Goal: Task Accomplishment & Management: Complete application form

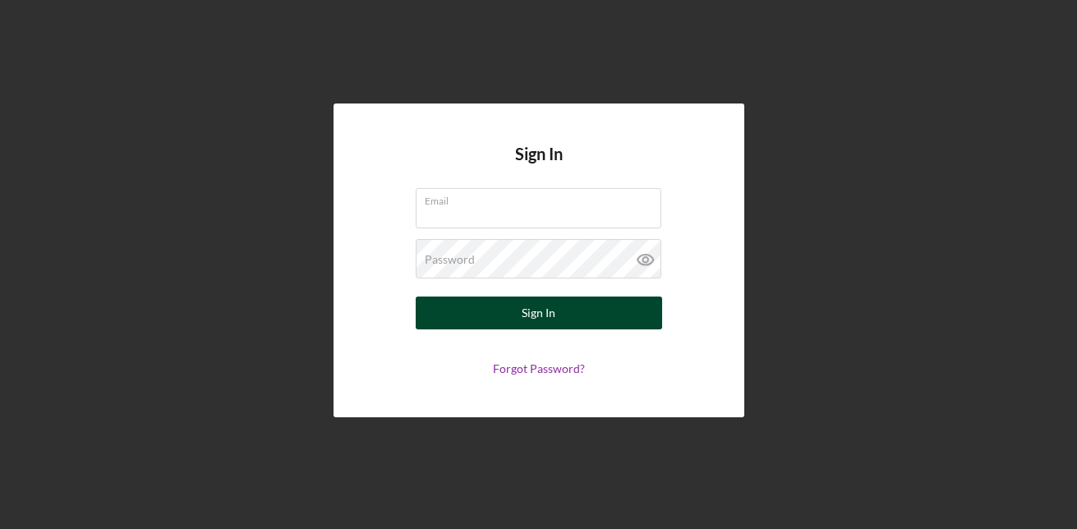
type input "[EMAIL_ADDRESS][DOMAIN_NAME]"
click at [538, 310] on div "Sign In" at bounding box center [539, 313] width 34 height 33
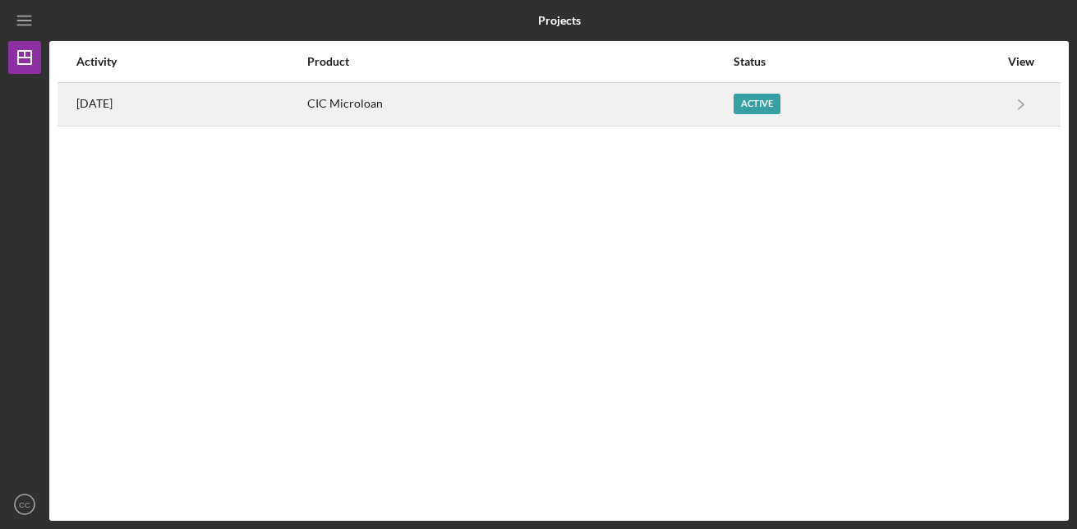
click at [811, 109] on div "Active" at bounding box center [866, 104] width 265 height 41
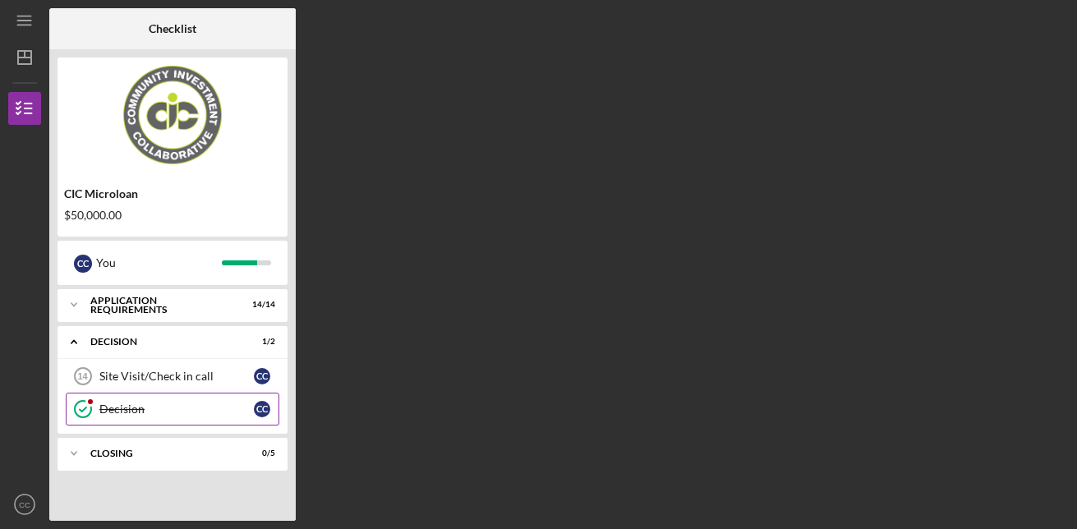
click at [131, 412] on div "Decision" at bounding box center [176, 409] width 154 height 13
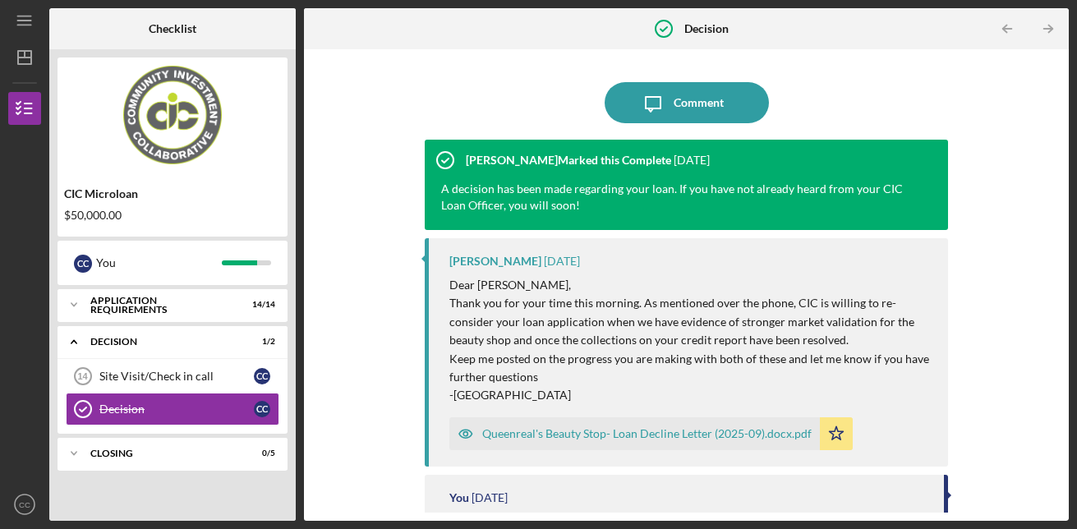
click at [1062, 487] on div "Icon/Message Comment [PERSON_NAME] Marked this Complete [DATE] A decision has b…" at bounding box center [686, 285] width 765 height 472
click at [1055, 480] on div "Icon/Message Comment [PERSON_NAME] Marked this Complete [DATE] A decision has b…" at bounding box center [686, 285] width 749 height 455
click at [367, 283] on div "Icon/Message Comment [PERSON_NAME] Marked this Complete [DATE] A decision has b…" at bounding box center [686, 285] width 749 height 455
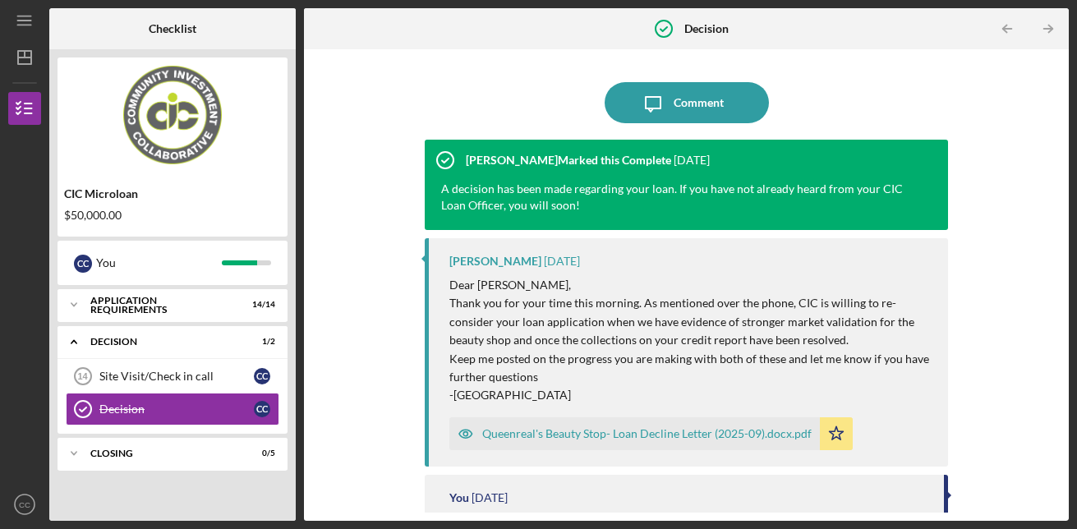
scroll to position [137, 0]
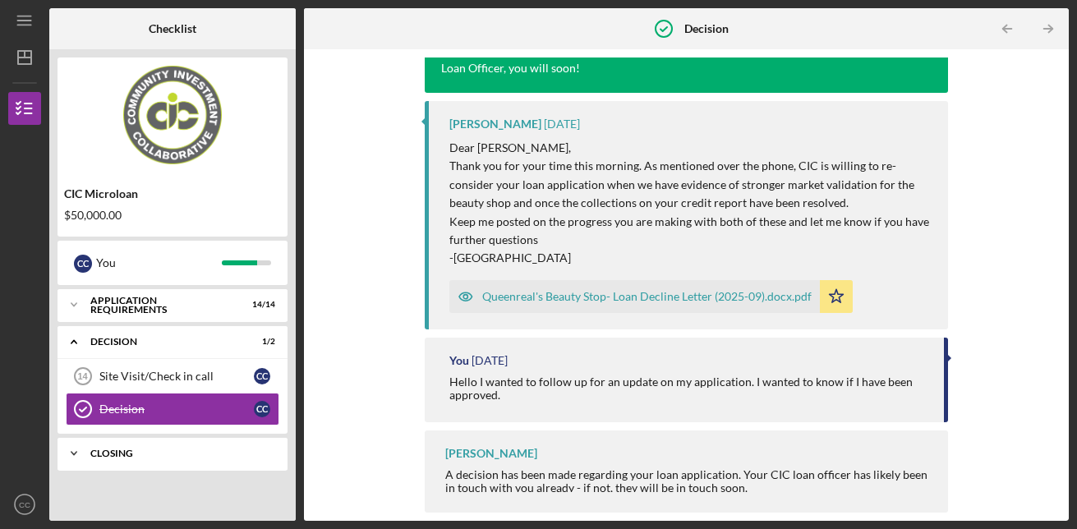
click at [72, 447] on icon "Icon/Expander" at bounding box center [74, 453] width 33 height 33
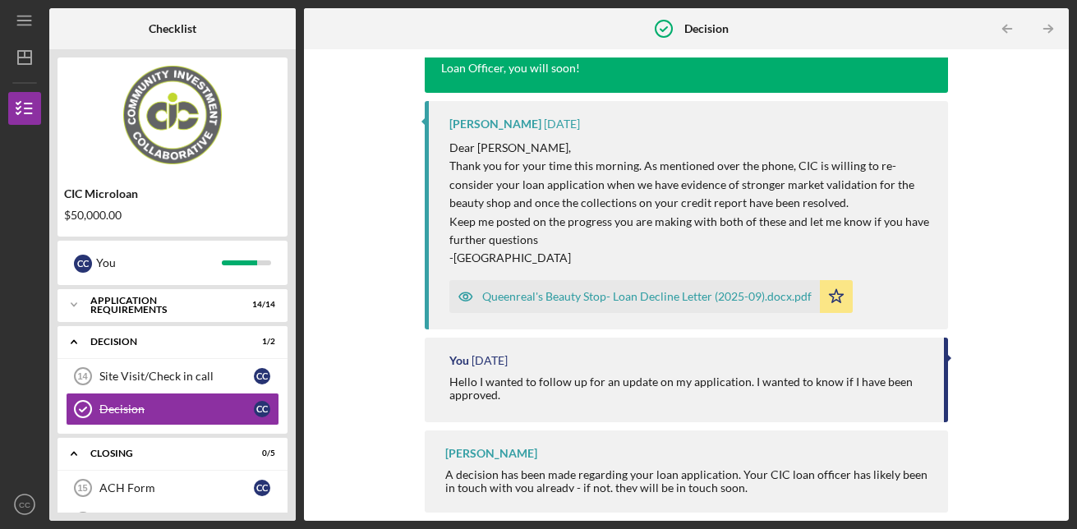
click at [1046, 118] on div "Icon/Message Comment [PERSON_NAME] Marked this Complete [DATE] A decision has b…" at bounding box center [686, 285] width 749 height 455
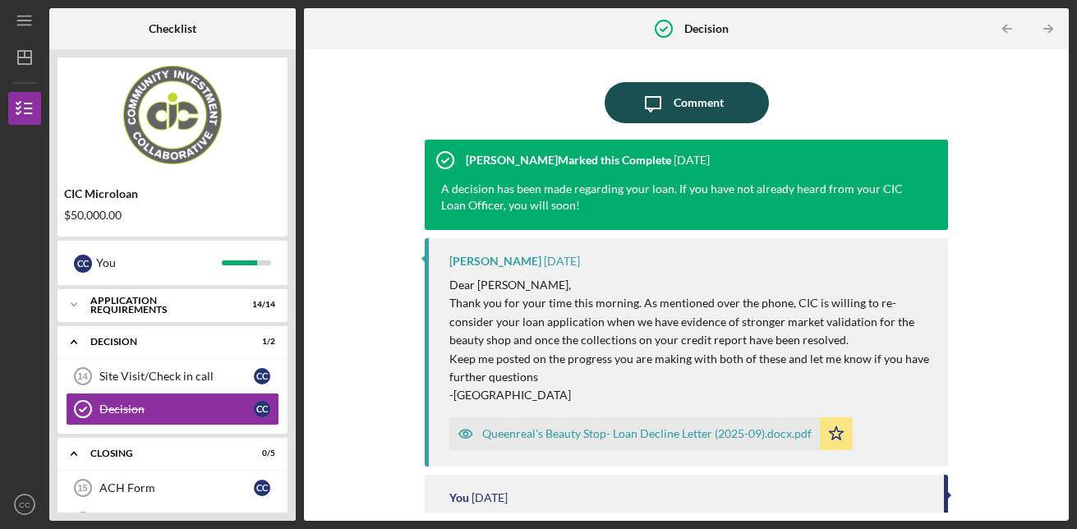
click at [667, 103] on icon "Icon/Message" at bounding box center [653, 102] width 41 height 41
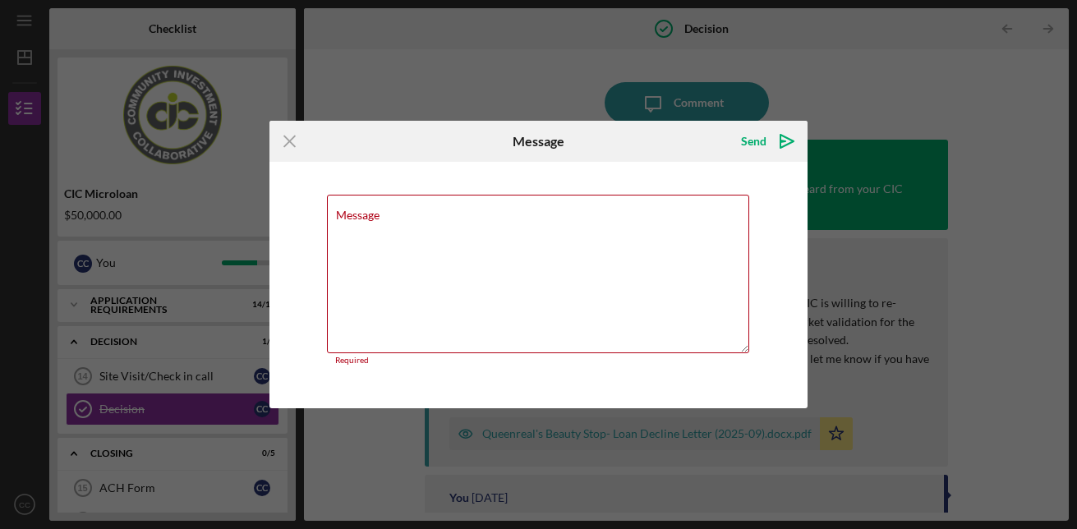
click at [505, 62] on div "Icon/Menu Close Message Send Icon/icon-invite-send Message Required Cancel Send…" at bounding box center [538, 264] width 1077 height 529
click at [287, 141] on icon "Icon/Menu Close" at bounding box center [290, 141] width 41 height 41
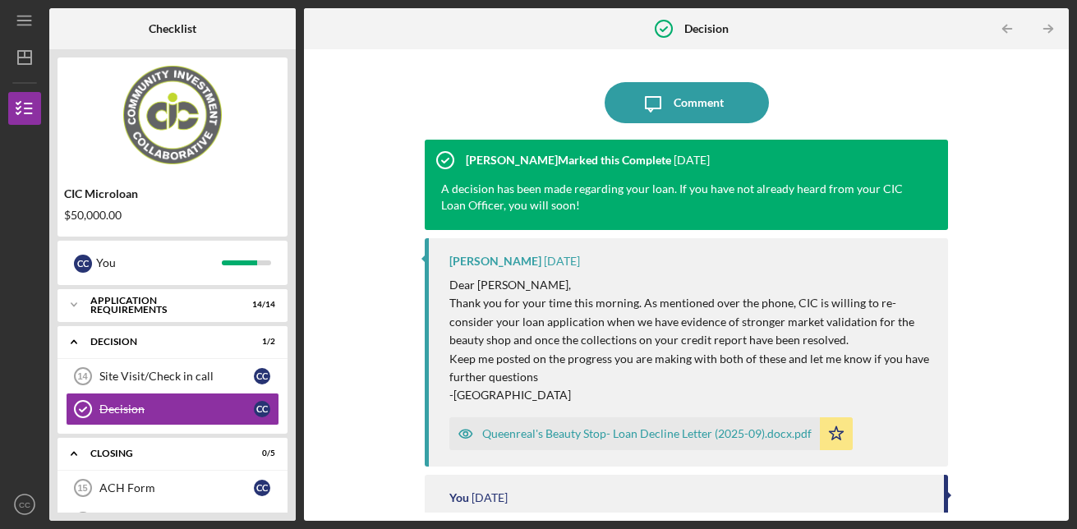
drag, startPoint x: 548, startPoint y: 223, endPoint x: 751, endPoint y: 242, distance: 203.8
click at [751, 242] on div "[PERSON_NAME] Marked this Complete [DATE] A decision has been made regarding yo…" at bounding box center [687, 318] width 524 height 357
click at [992, 296] on div "Icon/Message Comment [PERSON_NAME] Marked this Complete [DATE] A decision has b…" at bounding box center [686, 285] width 749 height 455
click at [1055, 494] on div "Icon/Message Comment [PERSON_NAME] Marked this Complete [DATE] A decision has b…" at bounding box center [686, 285] width 749 height 455
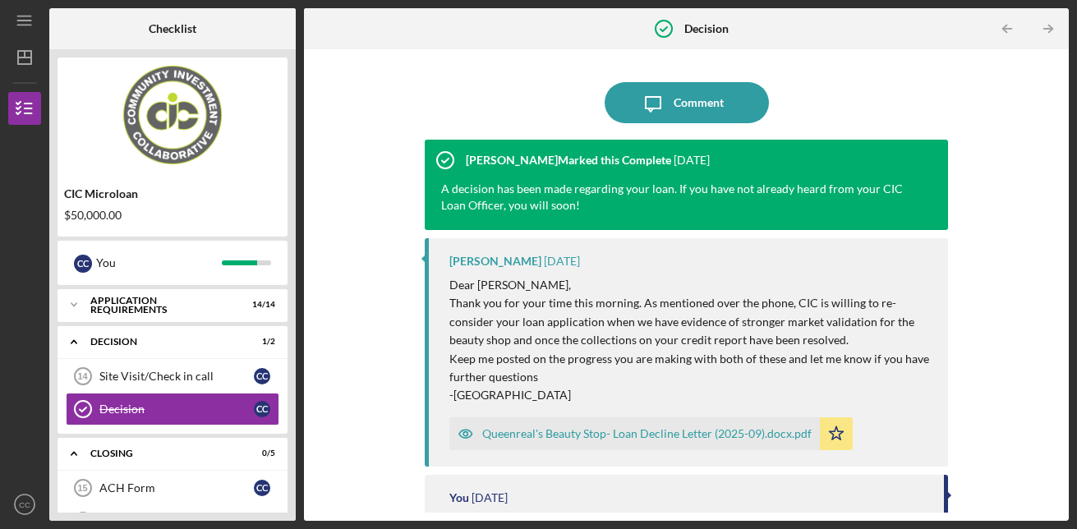
scroll to position [137, 0]
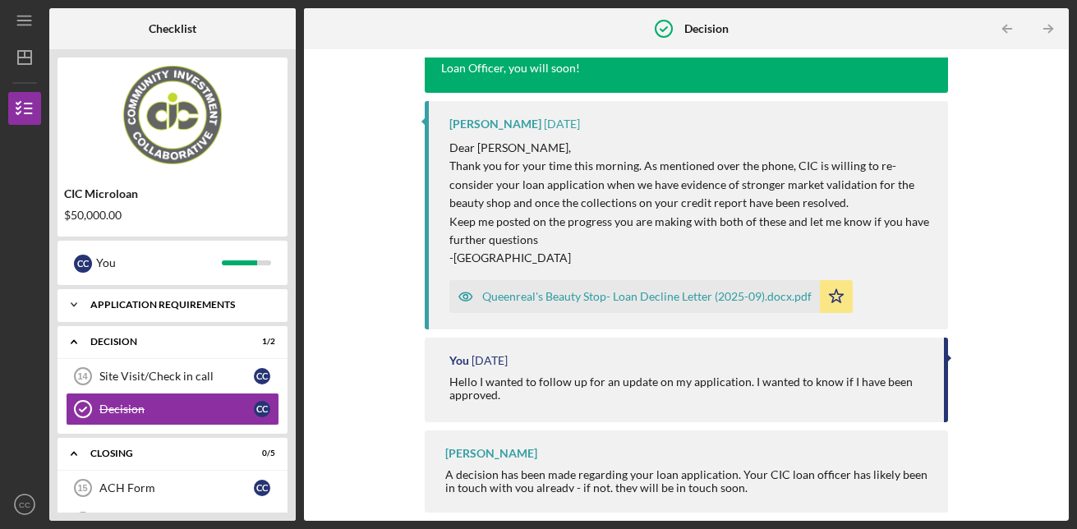
click at [149, 307] on div "APPLICATION REQUIREMENTS" at bounding box center [178, 305] width 177 height 10
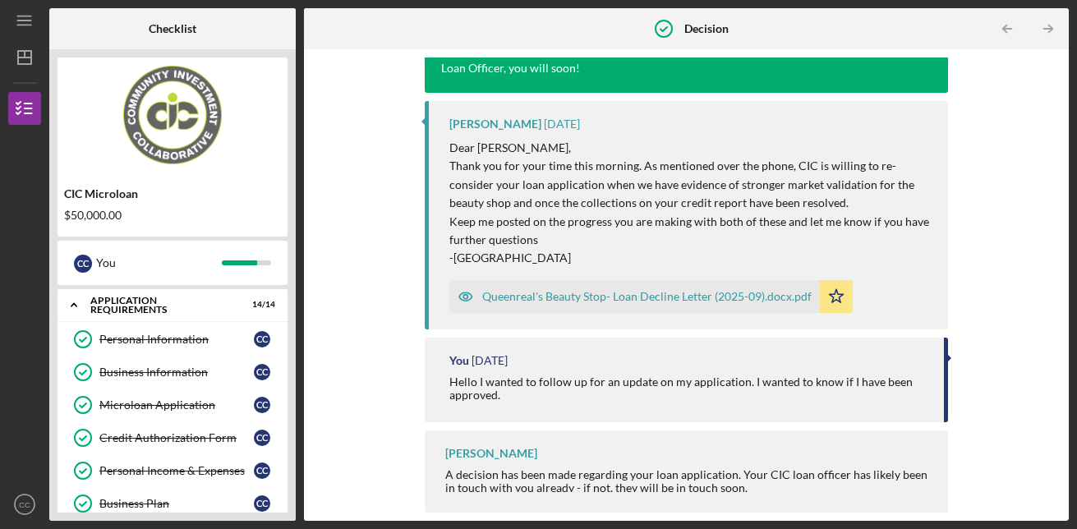
click at [1057, 518] on div "Icon/Message Comment [PERSON_NAME] Marked this Complete [DATE] A decision has b…" at bounding box center [686, 285] width 765 height 472
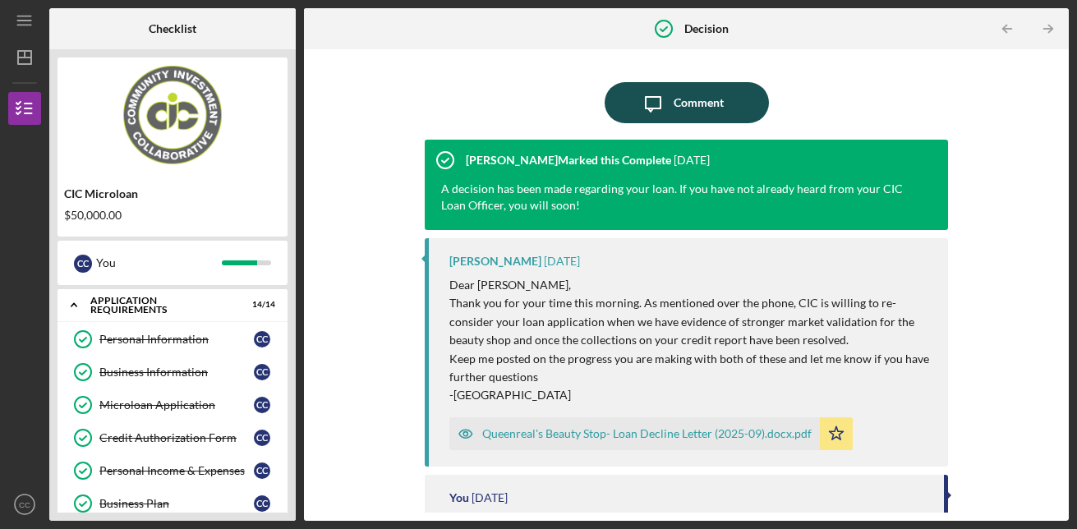
click at [704, 107] on div "Comment" at bounding box center [699, 102] width 50 height 41
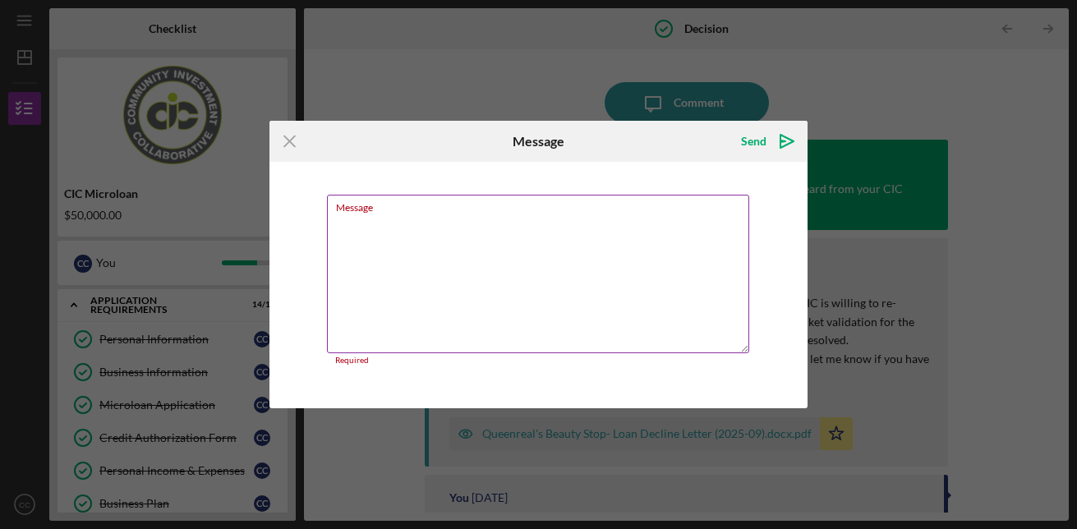
click at [389, 285] on textarea "Message" at bounding box center [538, 274] width 423 height 159
click at [295, 150] on icon "Icon/Menu Close" at bounding box center [290, 141] width 41 height 41
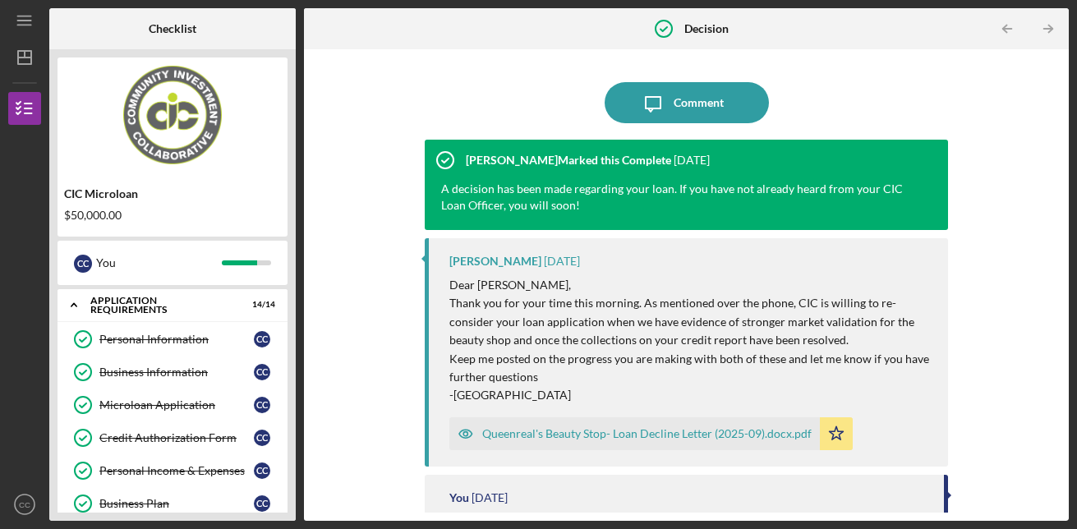
click at [1055, 469] on div "Icon/Message Comment [PERSON_NAME] Marked this Complete [DATE] A decision has b…" at bounding box center [686, 285] width 749 height 455
click at [1063, 491] on div "Icon/Message Comment [PERSON_NAME] Marked this Complete [DATE] A decision has b…" at bounding box center [686, 285] width 765 height 472
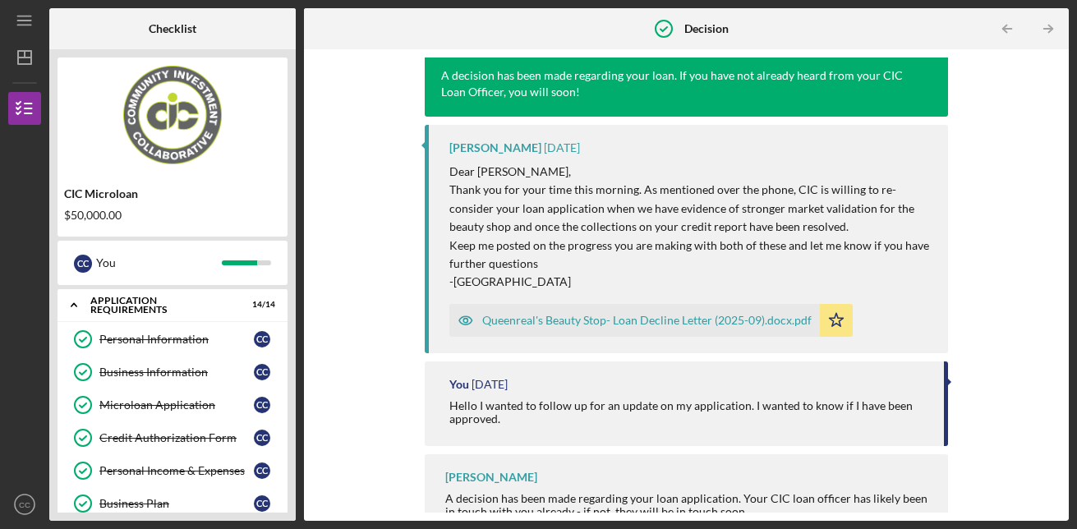
scroll to position [137, 0]
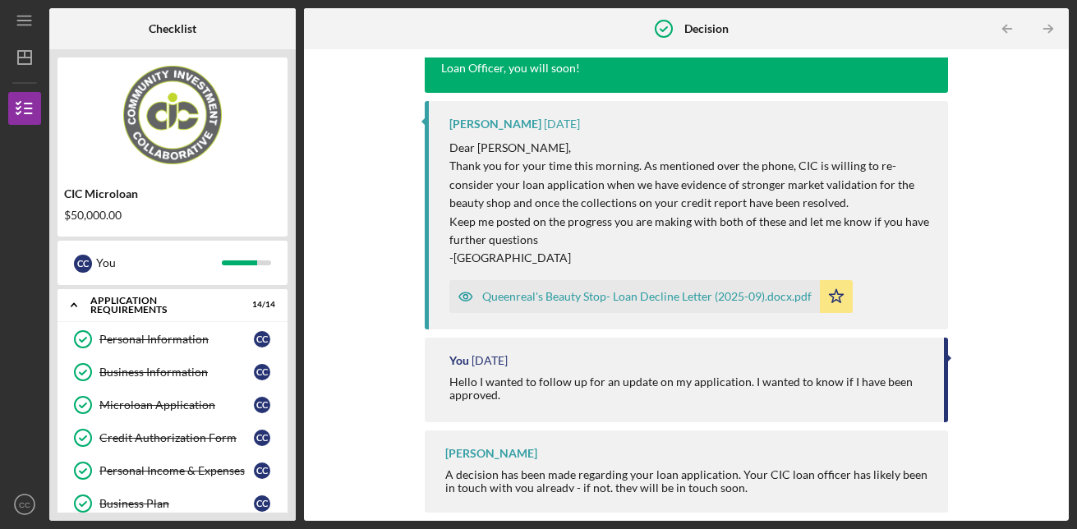
click at [710, 297] on div "Queenreal's Beauty Stop- Loan Decline Letter (2025-09).docx.pdf" at bounding box center [646, 296] width 329 height 13
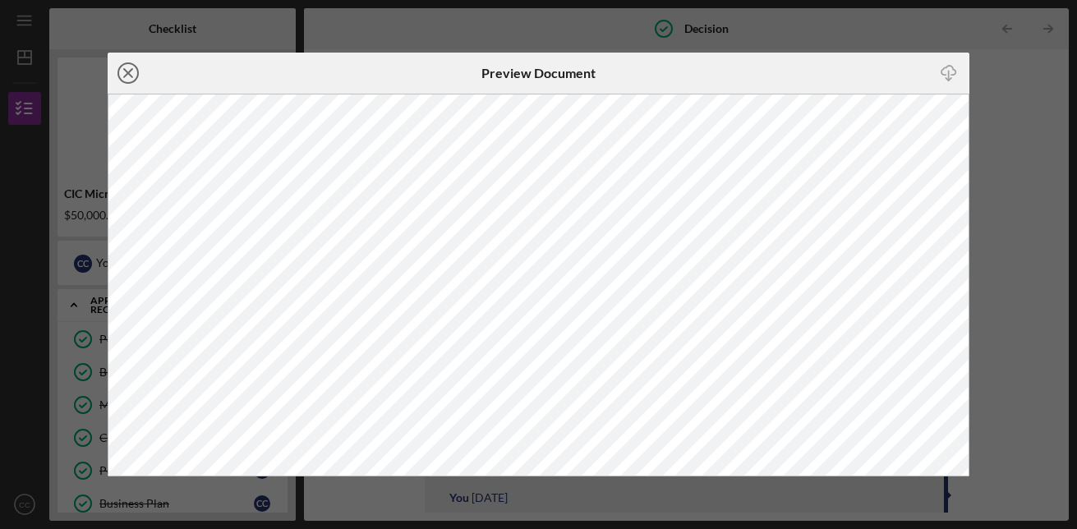
click at [126, 71] on line at bounding box center [128, 73] width 8 height 8
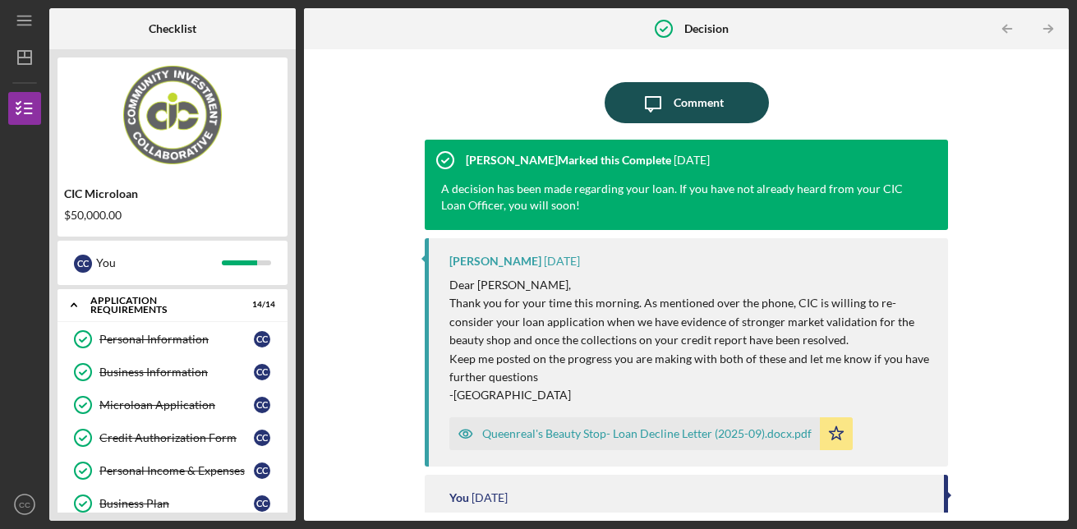
click at [684, 85] on div "Comment" at bounding box center [699, 102] width 50 height 41
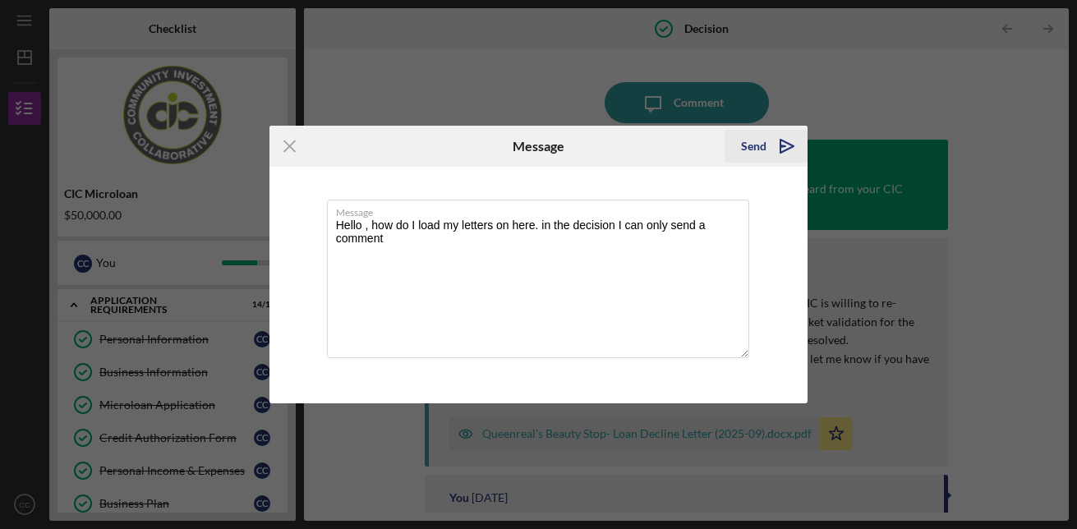
type textarea "Hello , how do I load my letters on here. in the decision I can only send a com…"
click at [763, 142] on div "Send" at bounding box center [753, 146] width 25 height 33
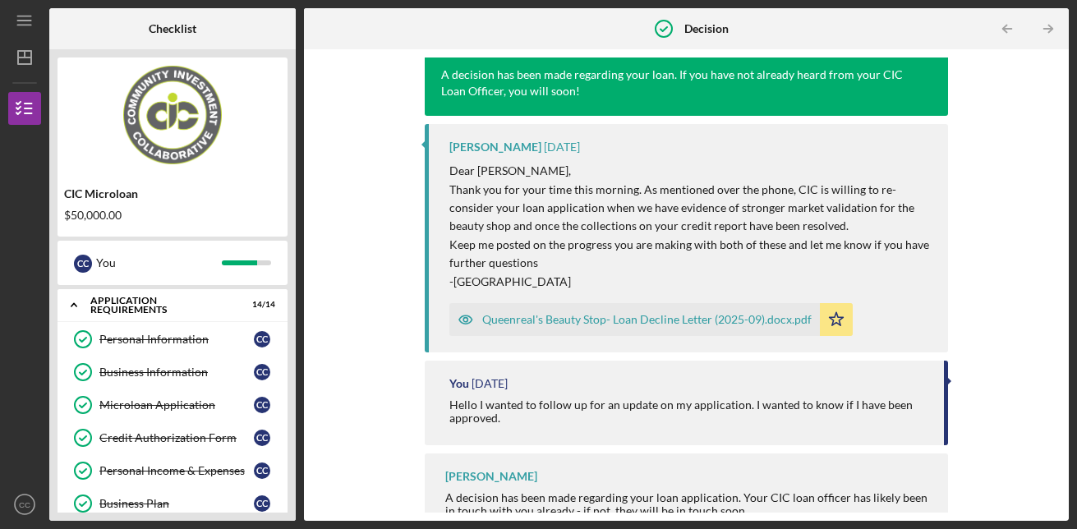
scroll to position [217, 0]
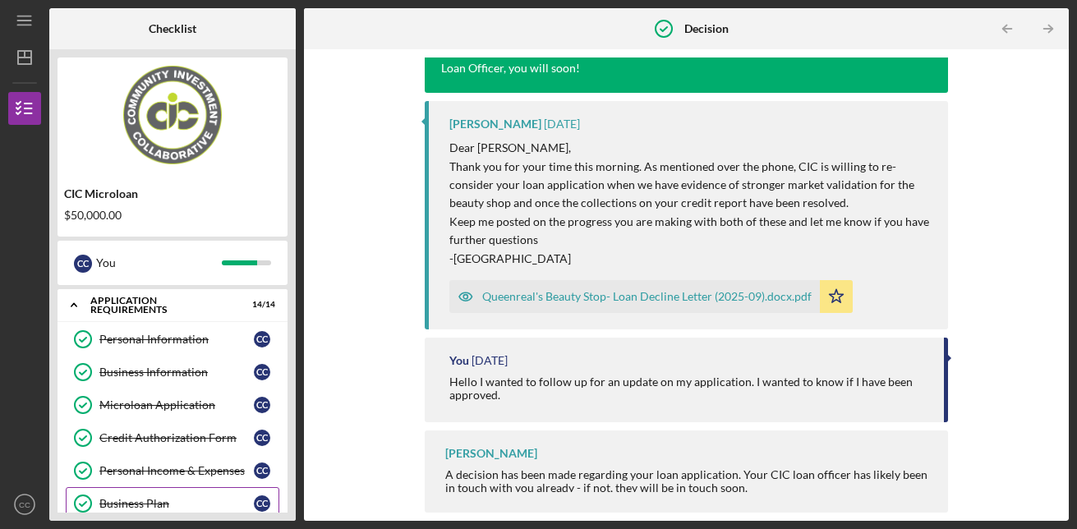
click at [126, 502] on div "Business Plan" at bounding box center [176, 503] width 154 height 13
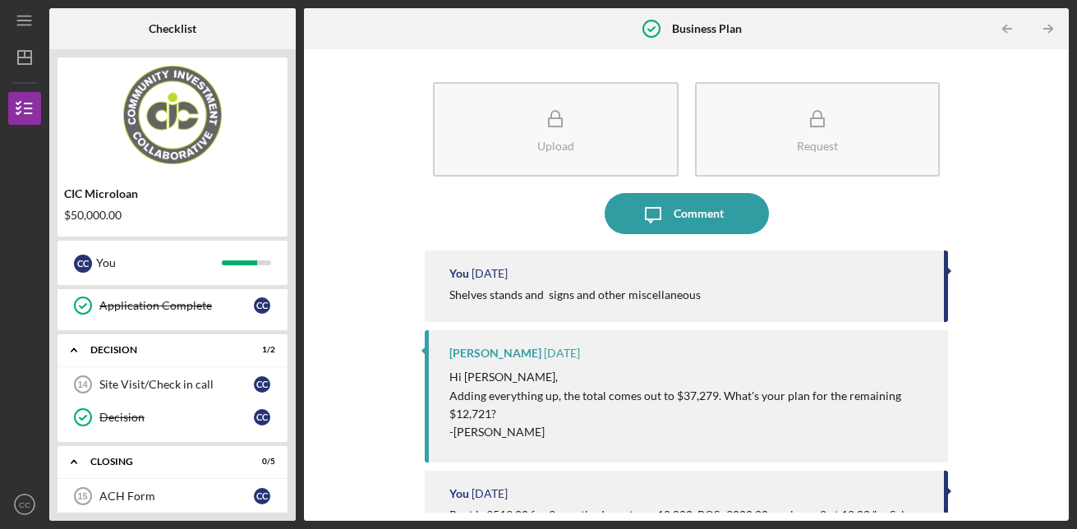
scroll to position [589, 0]
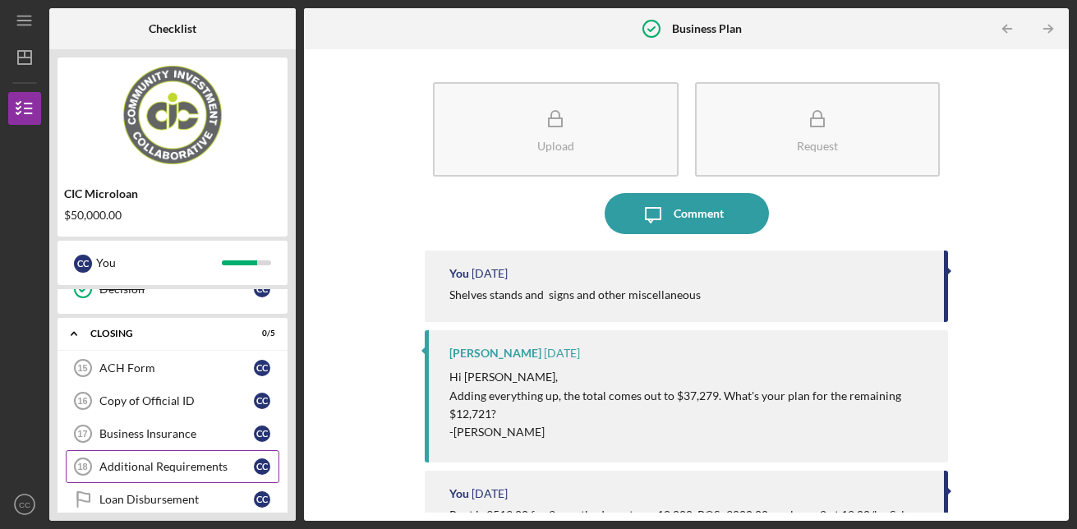
click at [214, 461] on div "Additional Requirements" at bounding box center [176, 466] width 154 height 13
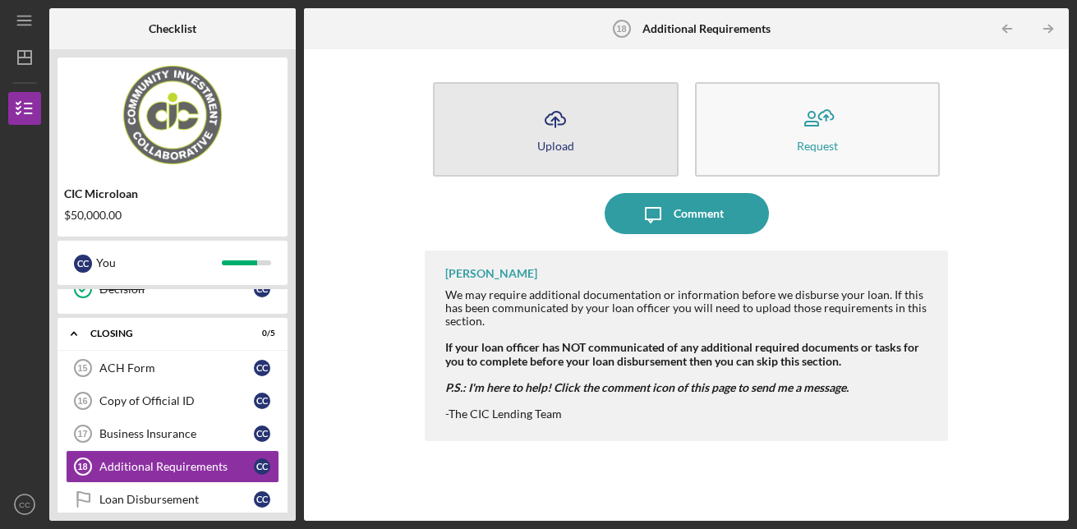
click at [534, 127] on button "Icon/Upload Upload" at bounding box center [556, 129] width 246 height 94
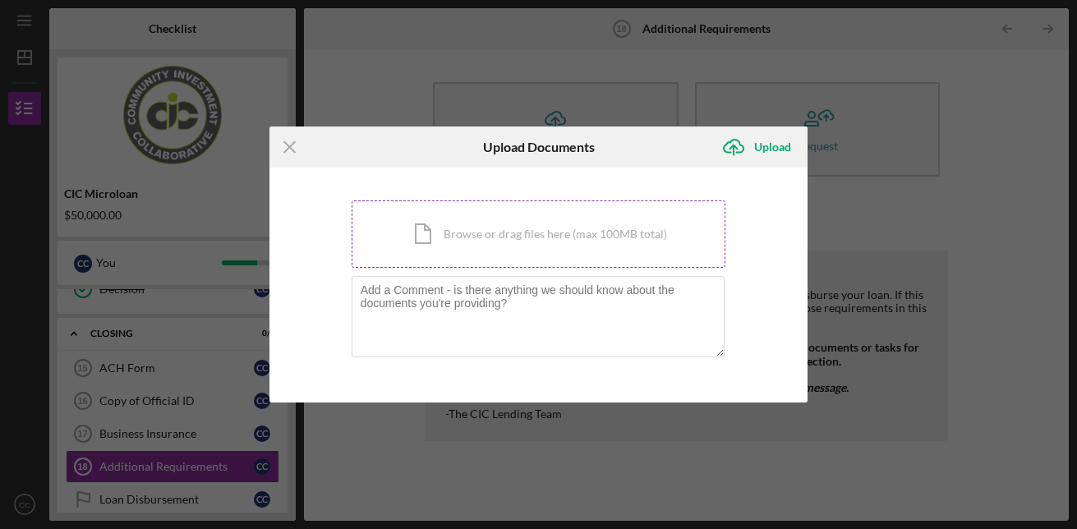
click at [495, 237] on div "Icon/Document Browse or drag files here (max 100MB total) Tap to choose files o…" at bounding box center [539, 233] width 375 height 67
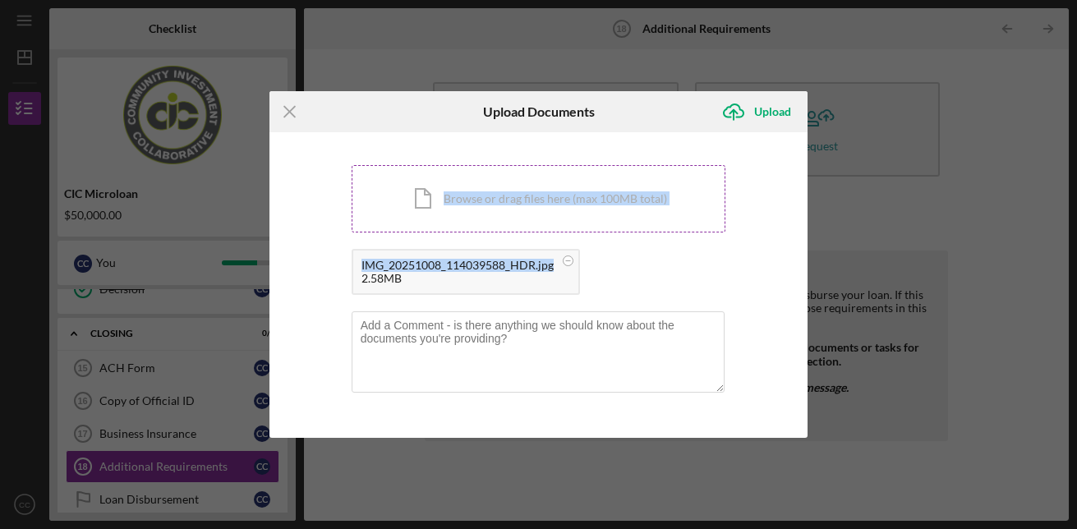
drag, startPoint x: 495, startPoint y: 237, endPoint x: 432, endPoint y: 207, distance: 70.2
click at [432, 207] on div "Icon/Document Browse or drag files here (max 100MB total) Tap to choose files o…" at bounding box center [539, 234] width 375 height 138
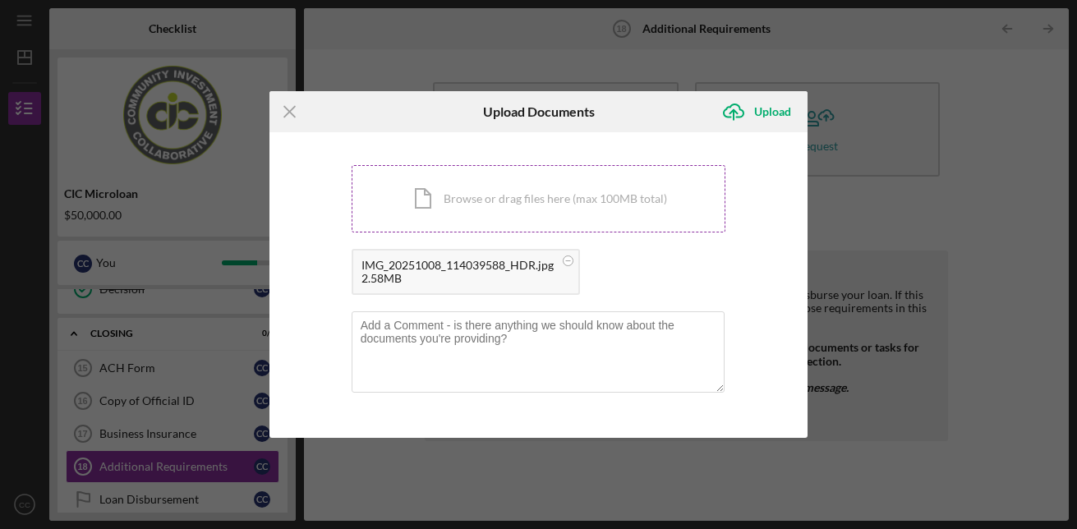
click at [432, 207] on div "Icon/Document Browse or drag files here (max 100MB total) Tap to choose files o…" at bounding box center [539, 198] width 375 height 67
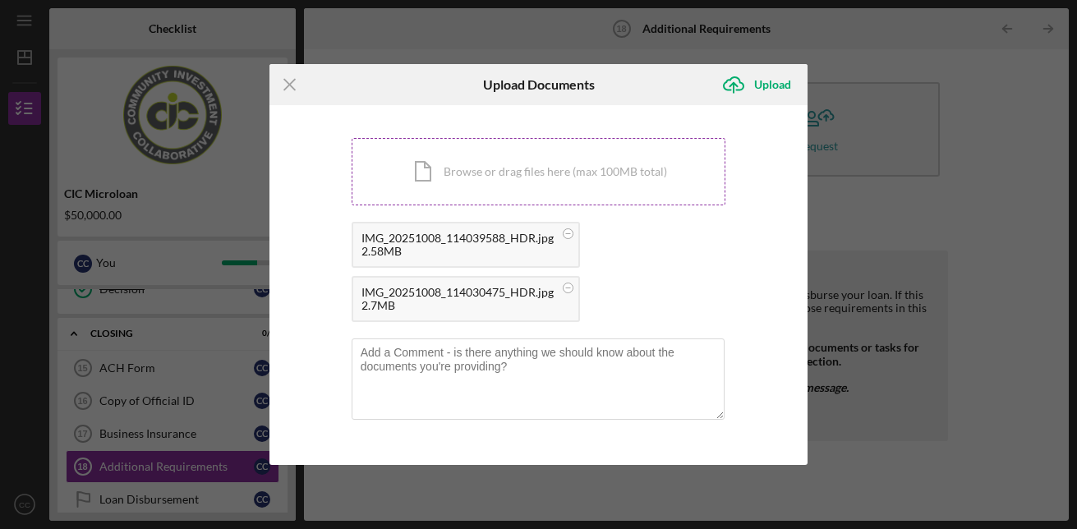
click at [426, 175] on div "Icon/Document Browse or drag files here (max 100MB total) Tap to choose files o…" at bounding box center [539, 171] width 375 height 67
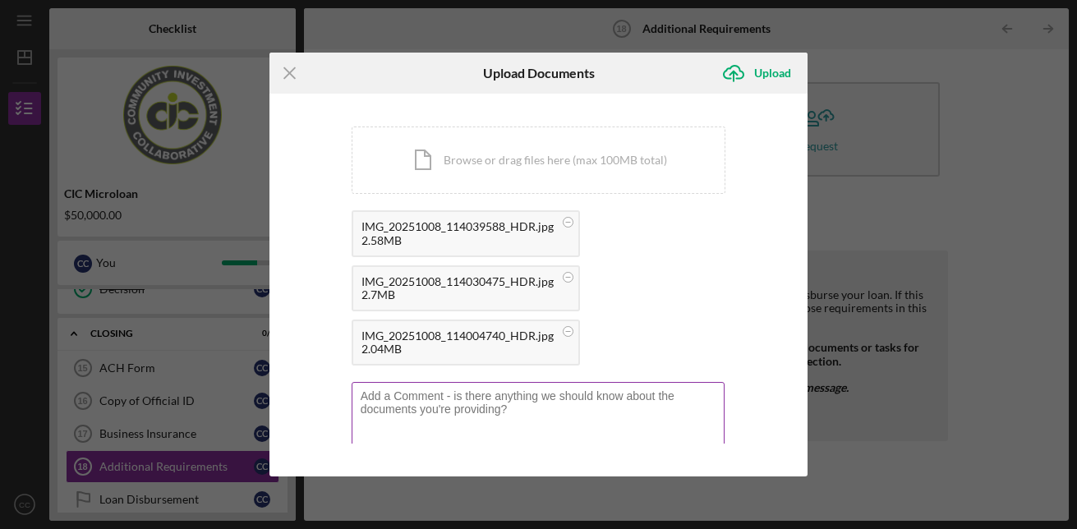
click at [518, 403] on textarea at bounding box center [539, 422] width 374 height 81
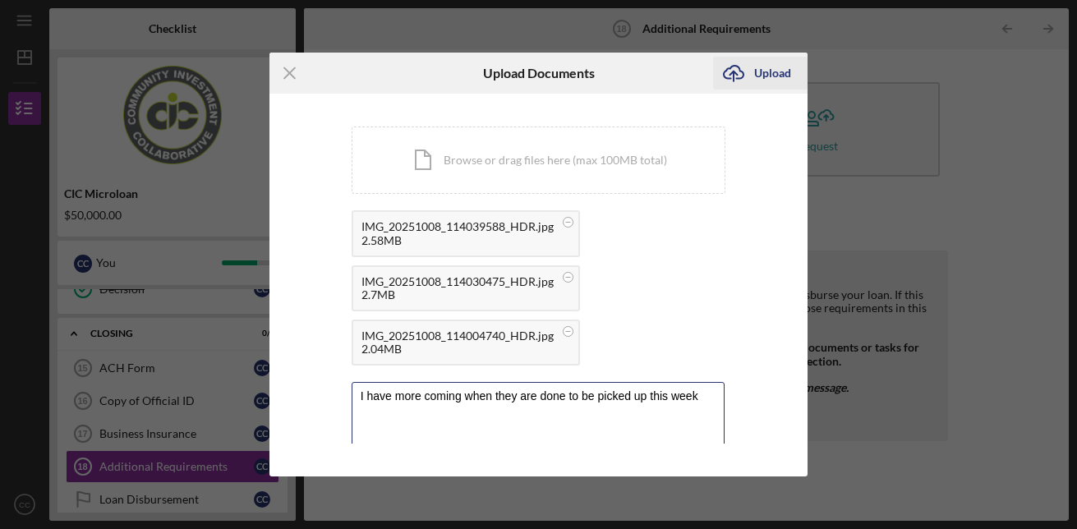
type textarea "I have more coming when they are done to be picked up this week"
click at [768, 73] on div "Upload" at bounding box center [772, 73] width 37 height 33
